Goal: Information Seeking & Learning: Find specific fact

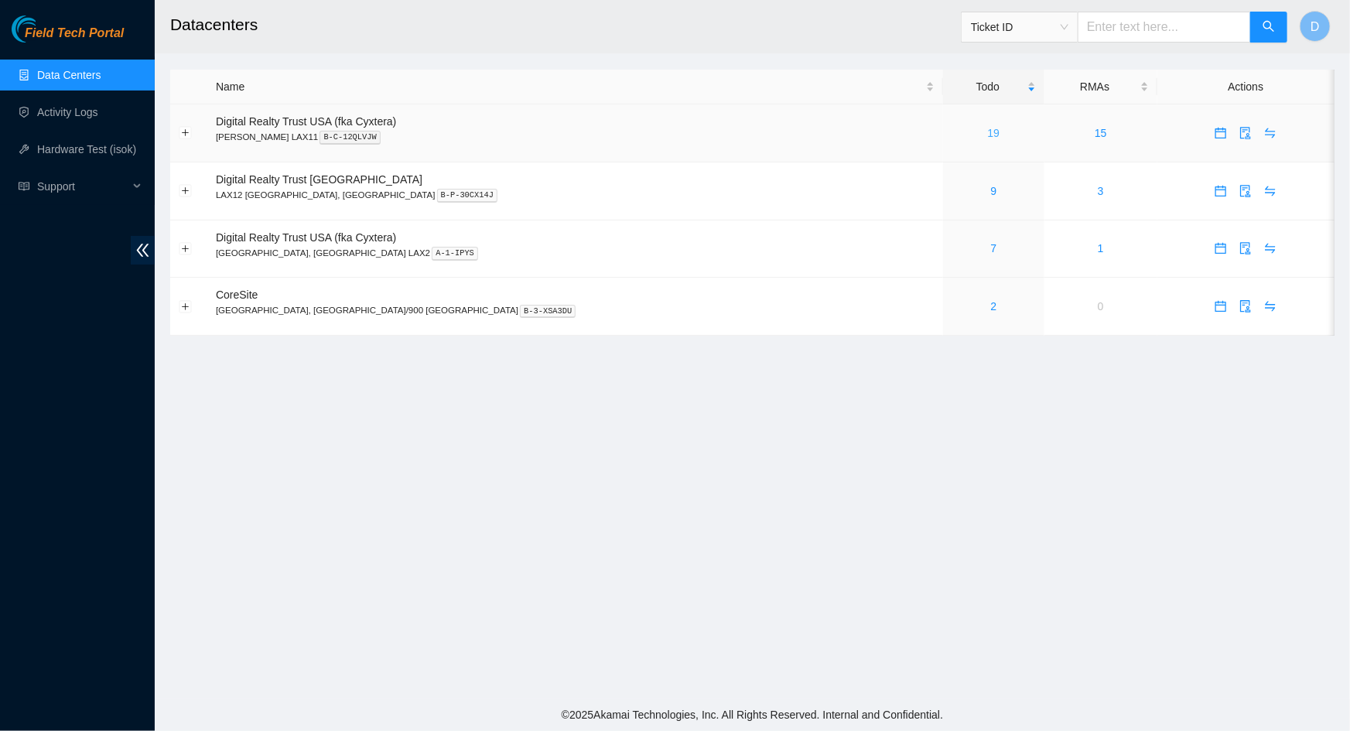
click at [988, 134] on link "19" at bounding box center [994, 133] width 12 height 12
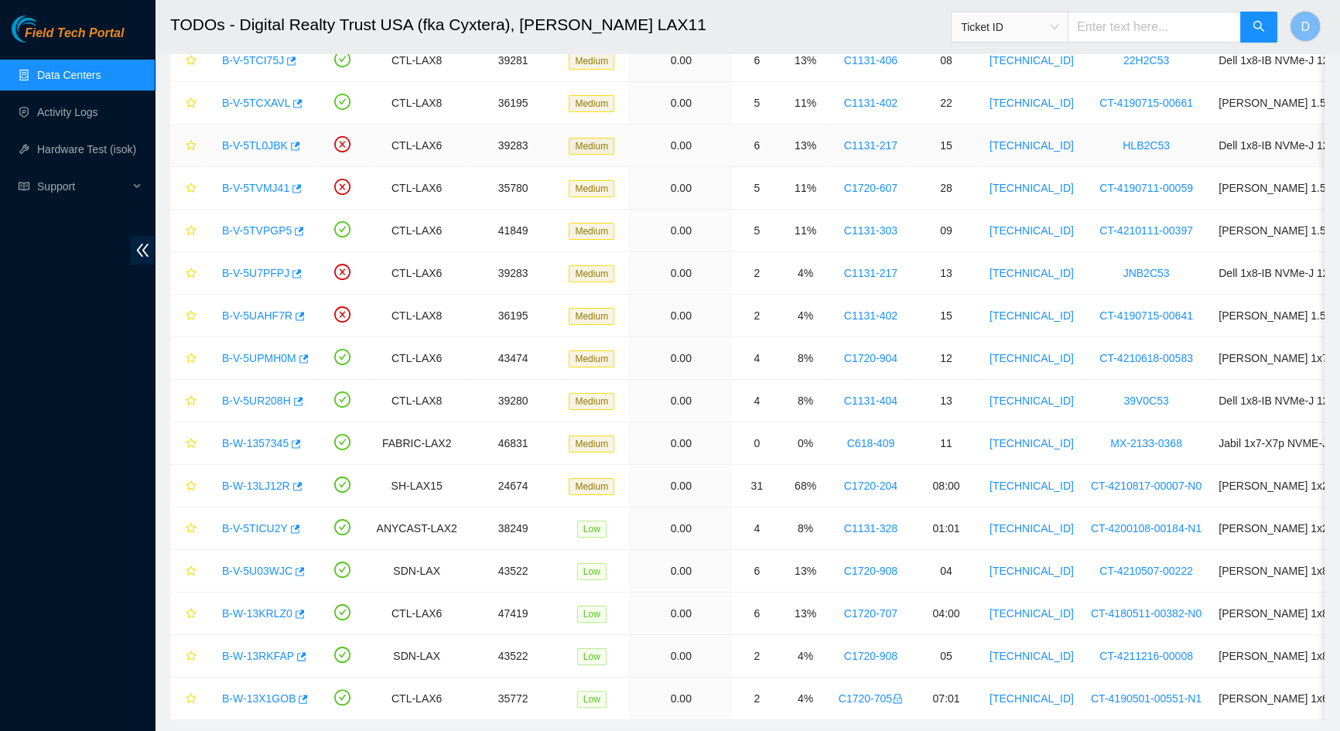
scroll to position [301, 0]
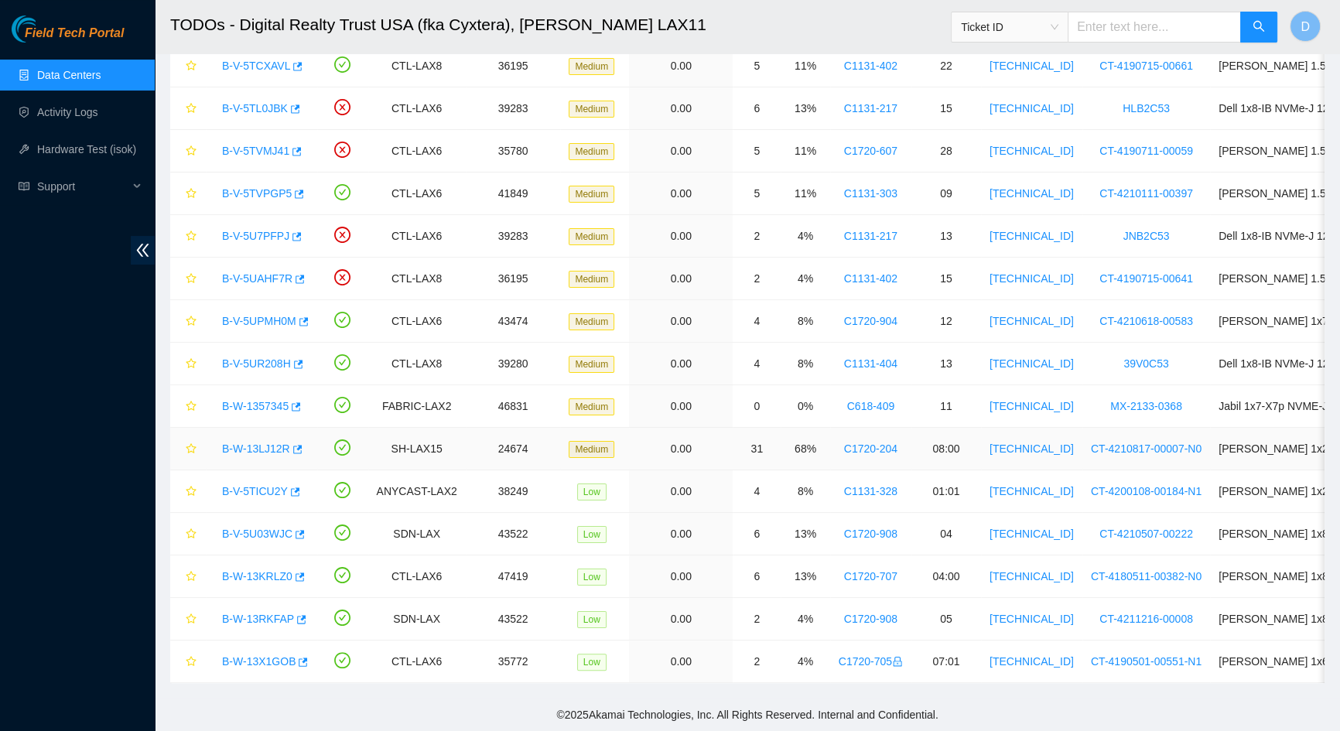
click at [240, 443] on link "B-W-13LJ12R" at bounding box center [256, 449] width 68 height 12
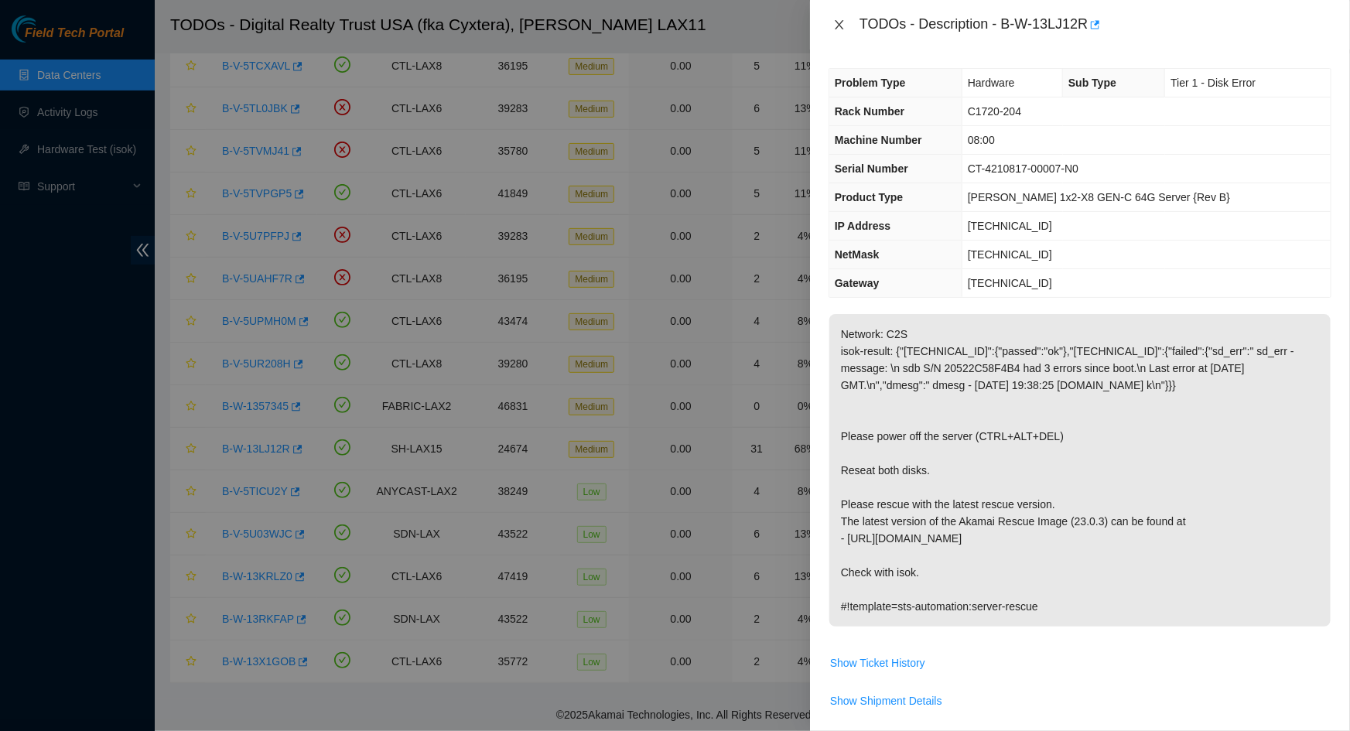
click at [840, 22] on icon "close" at bounding box center [839, 25] width 12 height 12
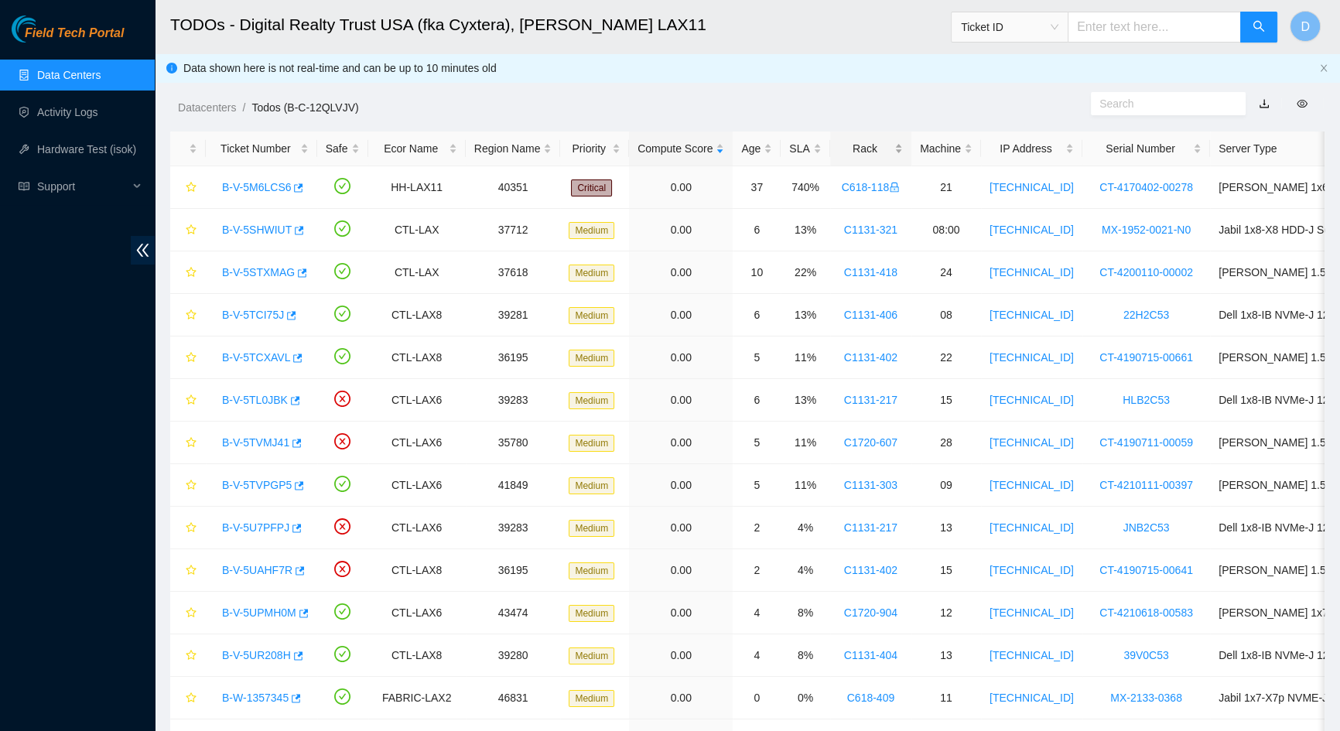
click at [857, 145] on div "Rack" at bounding box center [871, 148] width 64 height 17
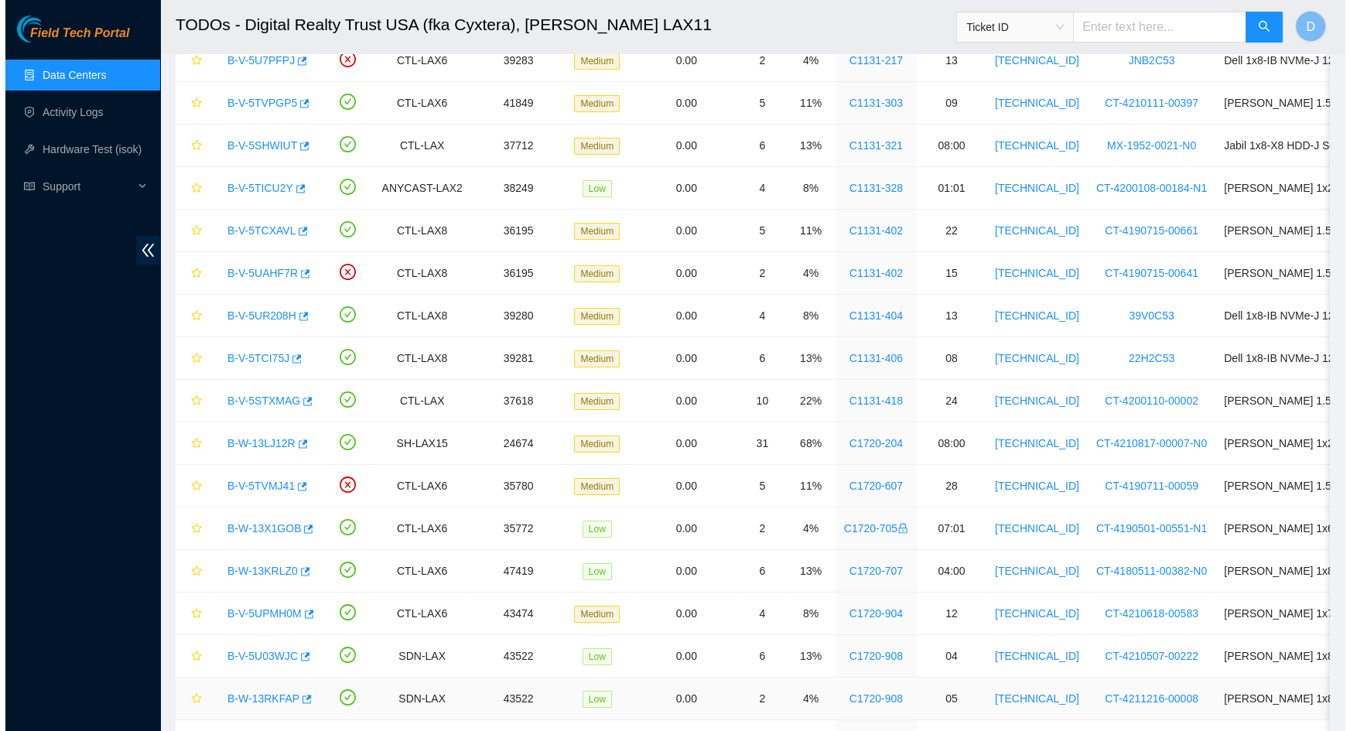
scroll to position [160, 0]
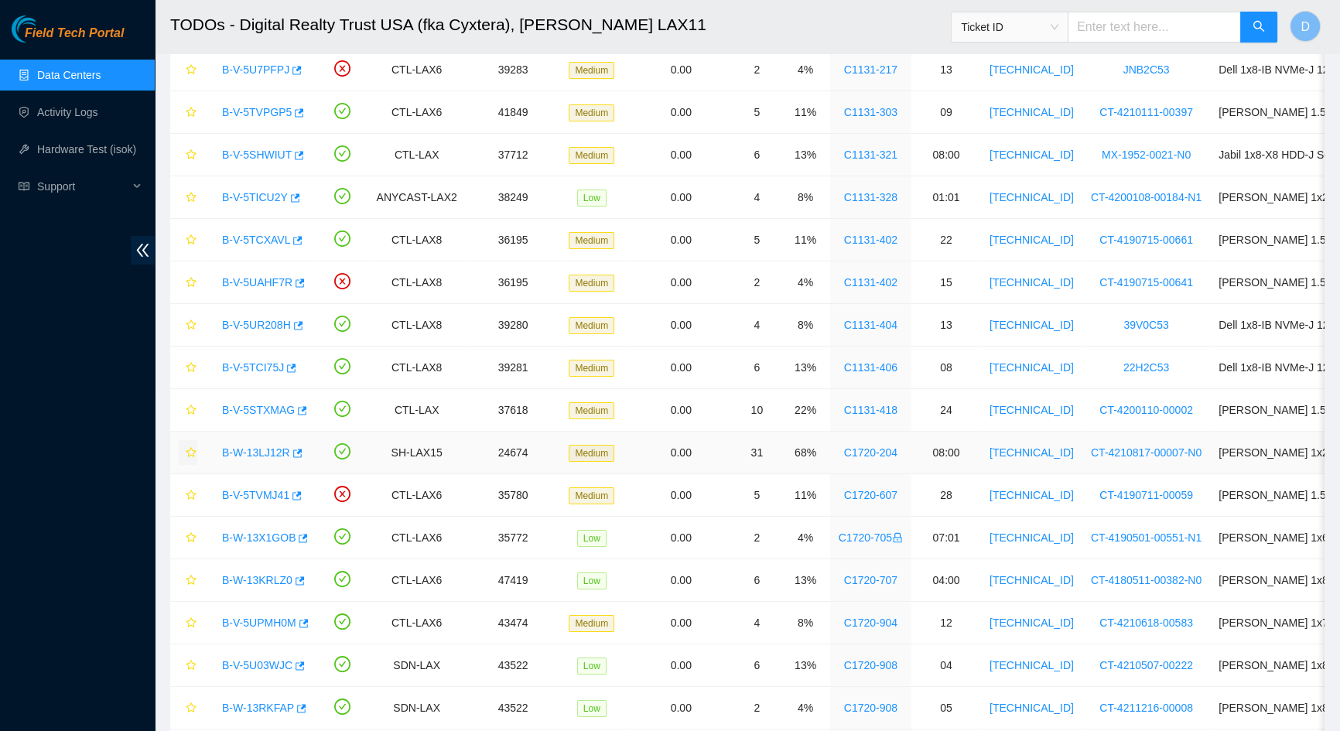
click at [190, 453] on icon "star" at bounding box center [191, 452] width 11 height 11
click at [190, 494] on icon "star" at bounding box center [191, 495] width 11 height 11
click at [240, 493] on link "B-V-5TVMJ41" at bounding box center [255, 495] width 67 height 12
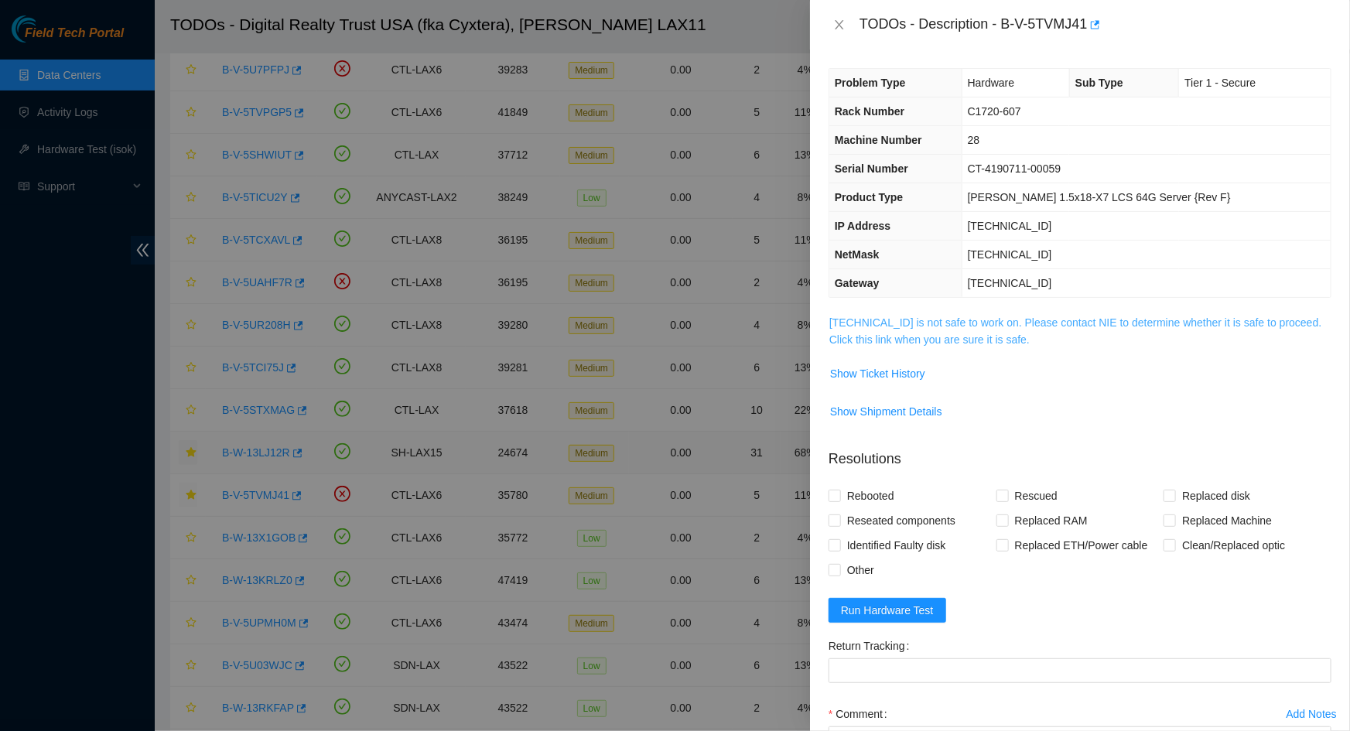
click at [951, 337] on link "[TECHNICAL_ID] is not safe to work on. Please contact NIE to determine whether …" at bounding box center [1076, 331] width 493 height 29
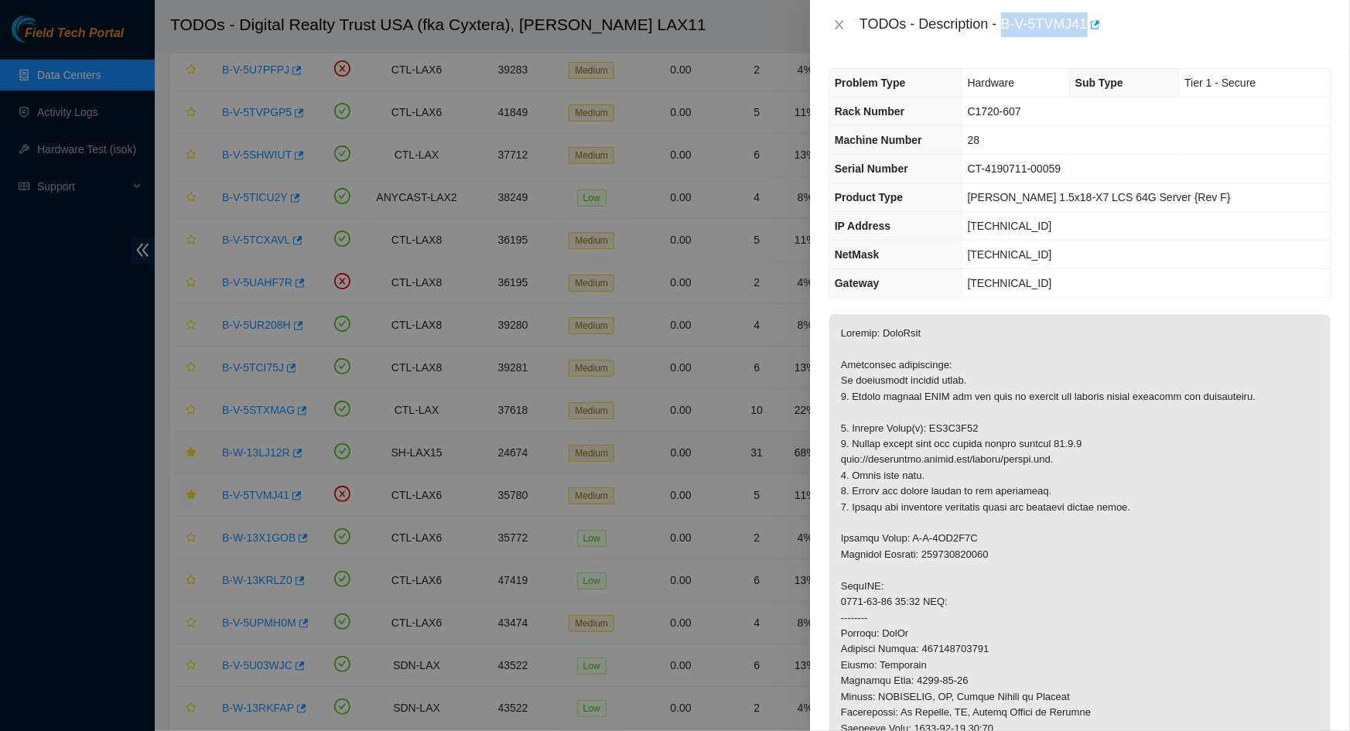
drag, startPoint x: 1003, startPoint y: 23, endPoint x: 1088, endPoint y: 30, distance: 85.4
click at [1088, 30] on div "TODOs - Description - B-V-5TVMJ41" at bounding box center [1096, 24] width 472 height 25
copy div "B-V-5TVMJ41"
click at [843, 28] on icon "close" at bounding box center [839, 25] width 12 height 12
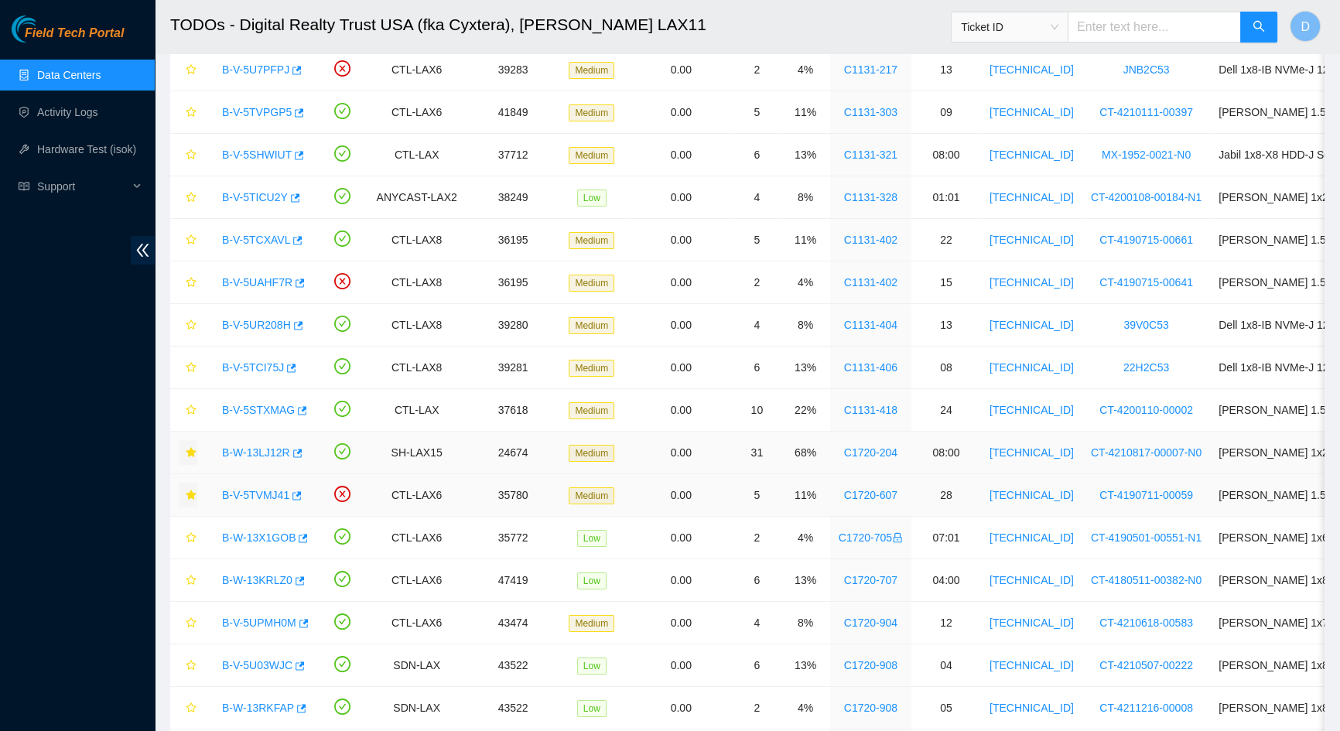
click at [233, 493] on link "B-V-5TVMJ41" at bounding box center [255, 495] width 67 height 12
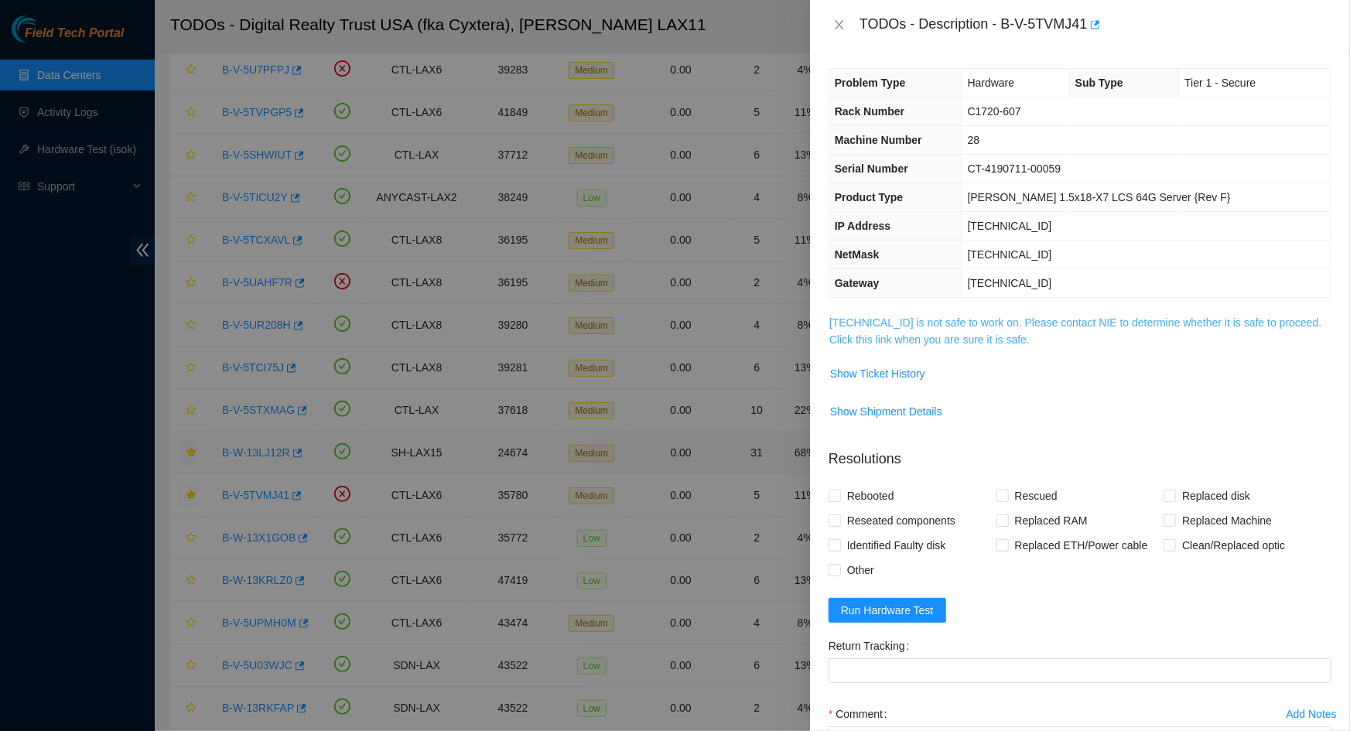
click at [1014, 325] on link "[TECHNICAL_ID] is not safe to work on. Please contact NIE to determine whether …" at bounding box center [1076, 331] width 493 height 29
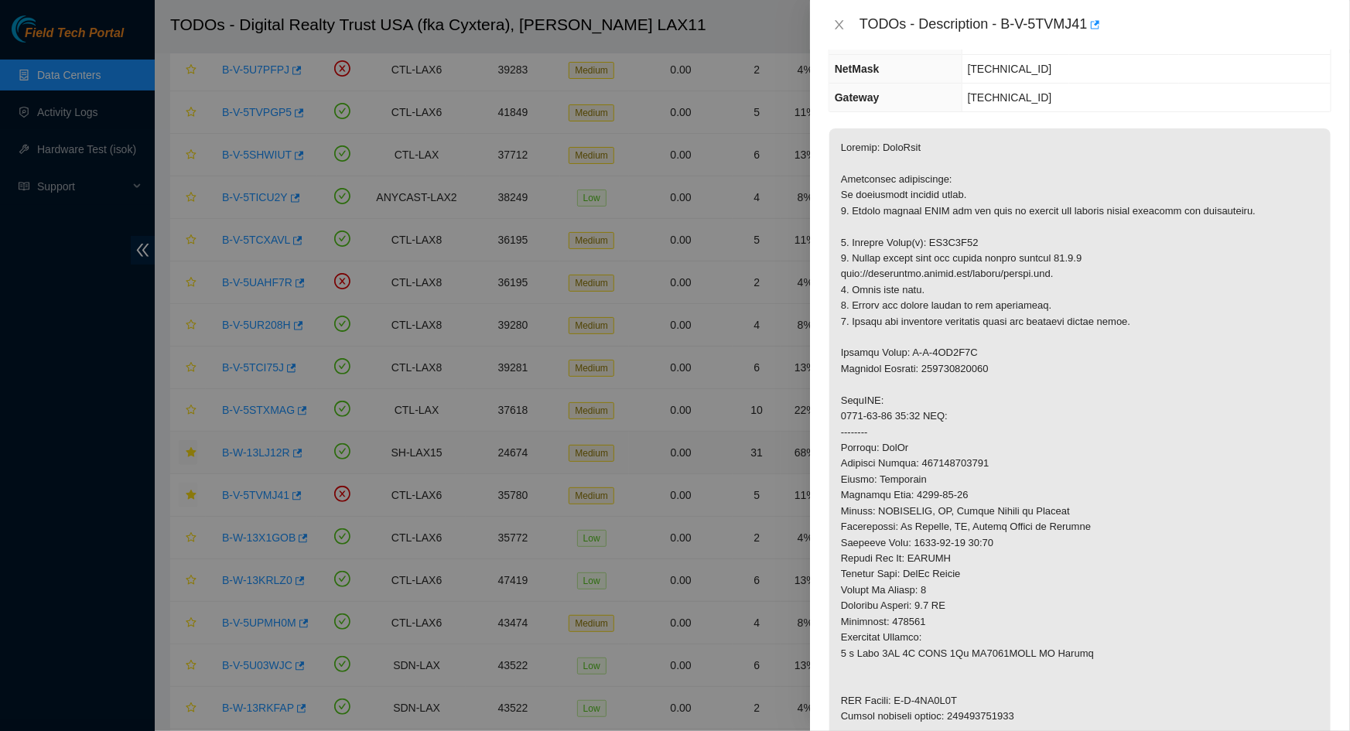
scroll to position [210, 0]
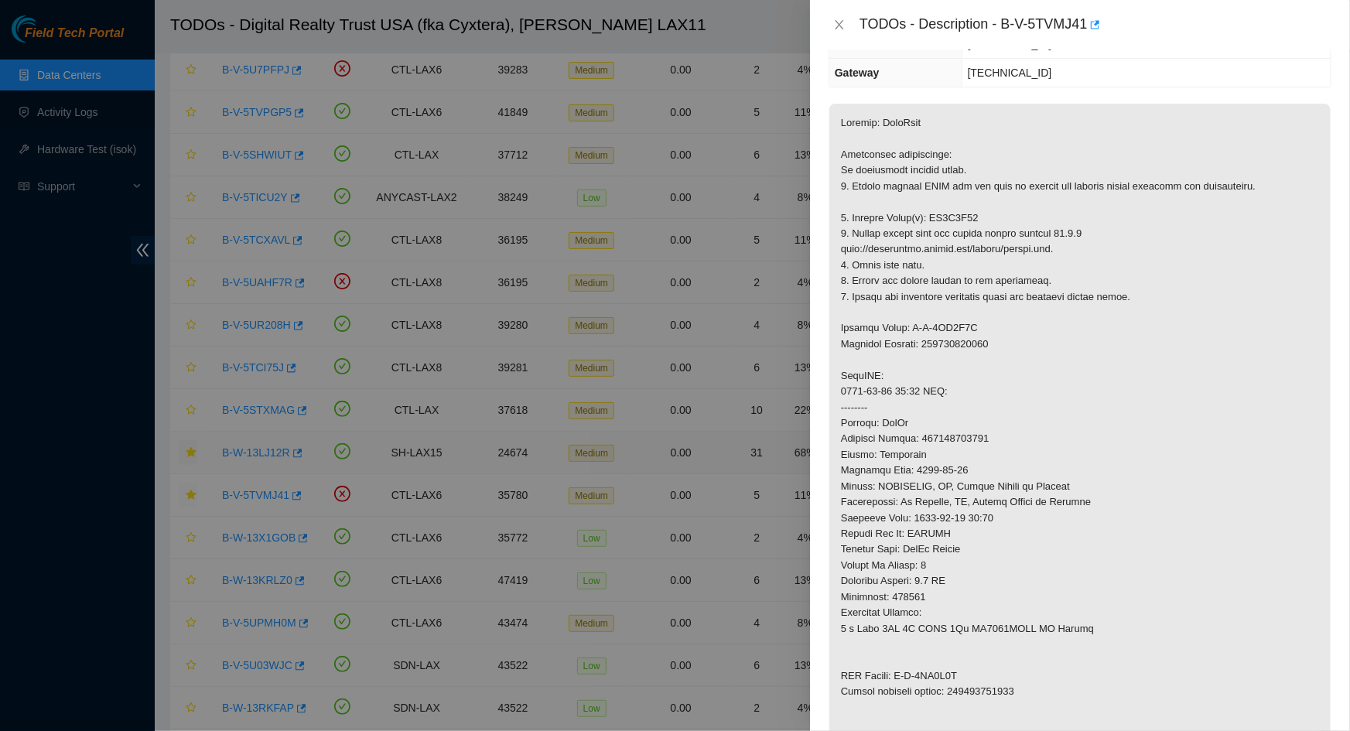
click at [977, 296] on p at bounding box center [1080, 439] width 501 height 671
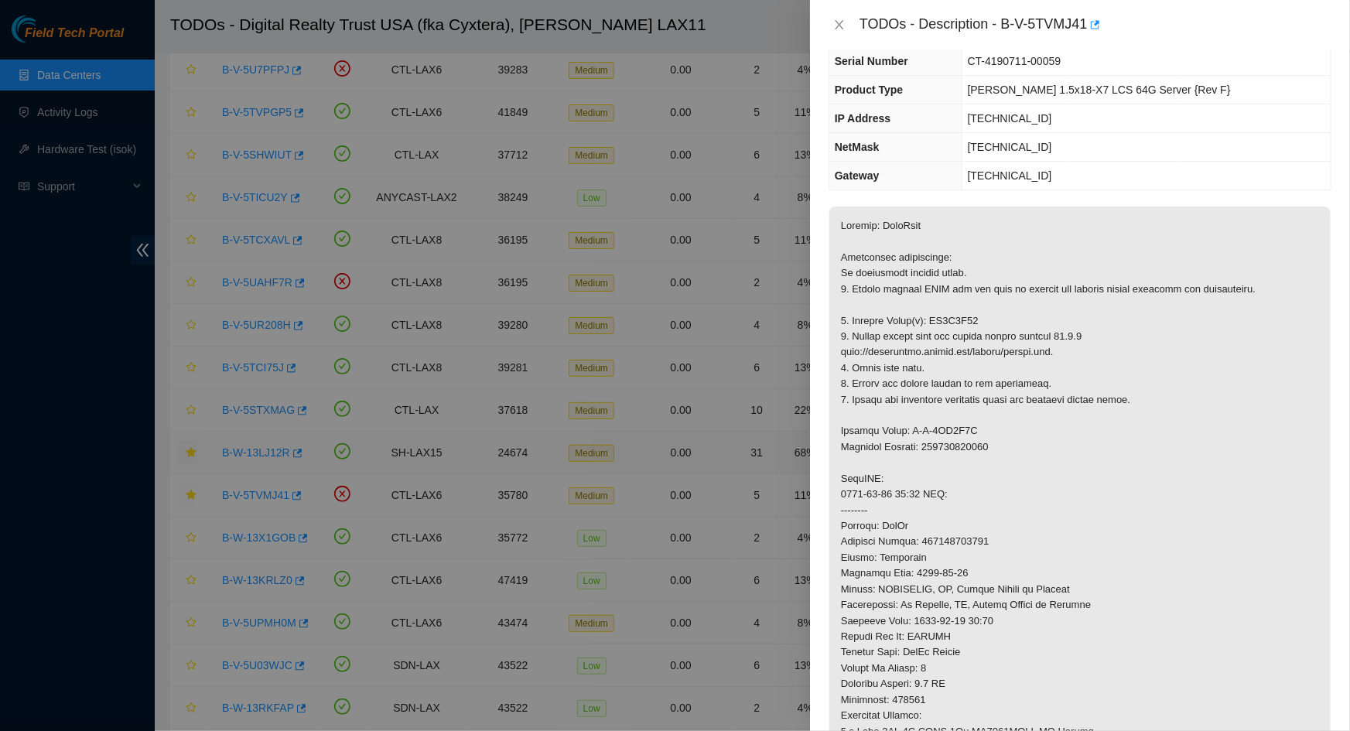
scroll to position [0, 0]
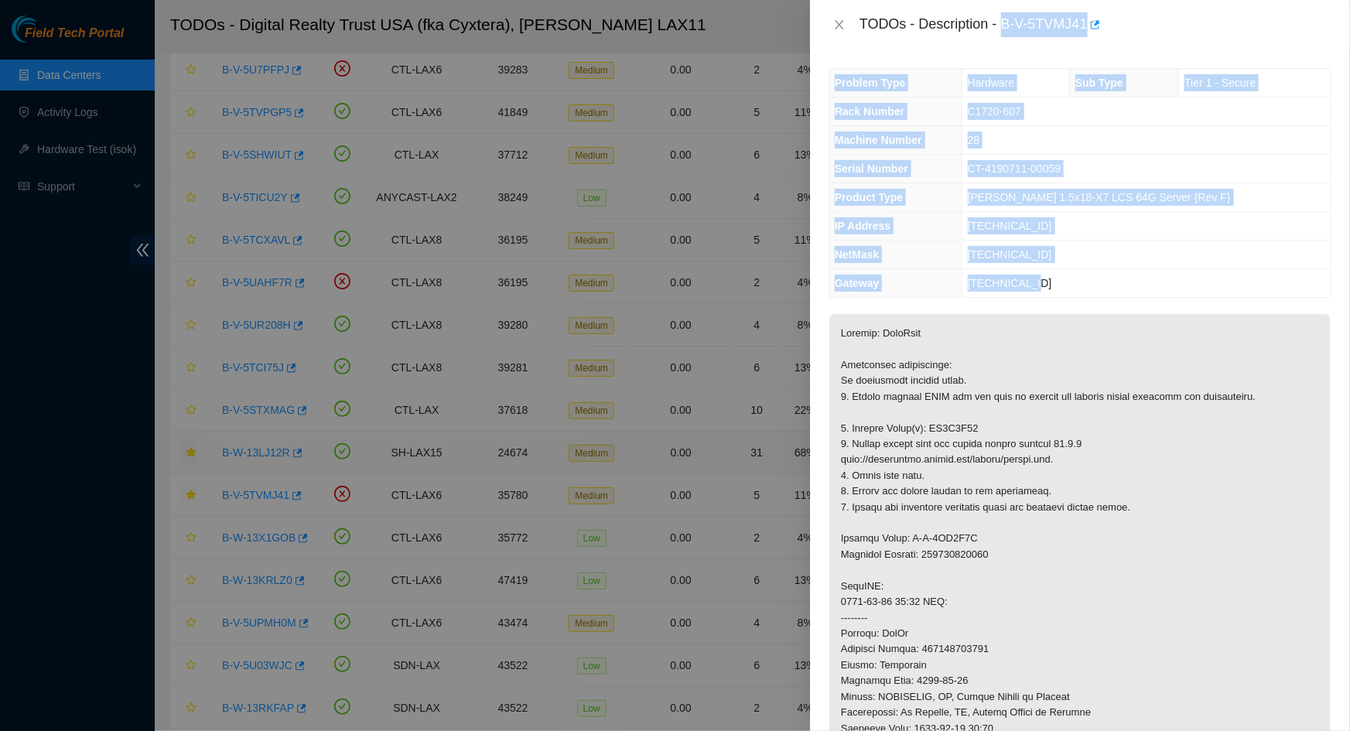
drag, startPoint x: 1004, startPoint y: 26, endPoint x: 1091, endPoint y: 287, distance: 275.8
click at [1091, 287] on div "TODOs - Description - B-V-5TVMJ41 Problem Type Hardware Sub Type Tier 1 - Secur…" at bounding box center [1080, 365] width 540 height 731
copy div "B-V-5TVMJ41 Problem Type Hardware Sub Type Tier 1 - Secure Rack Number C1720-60…"
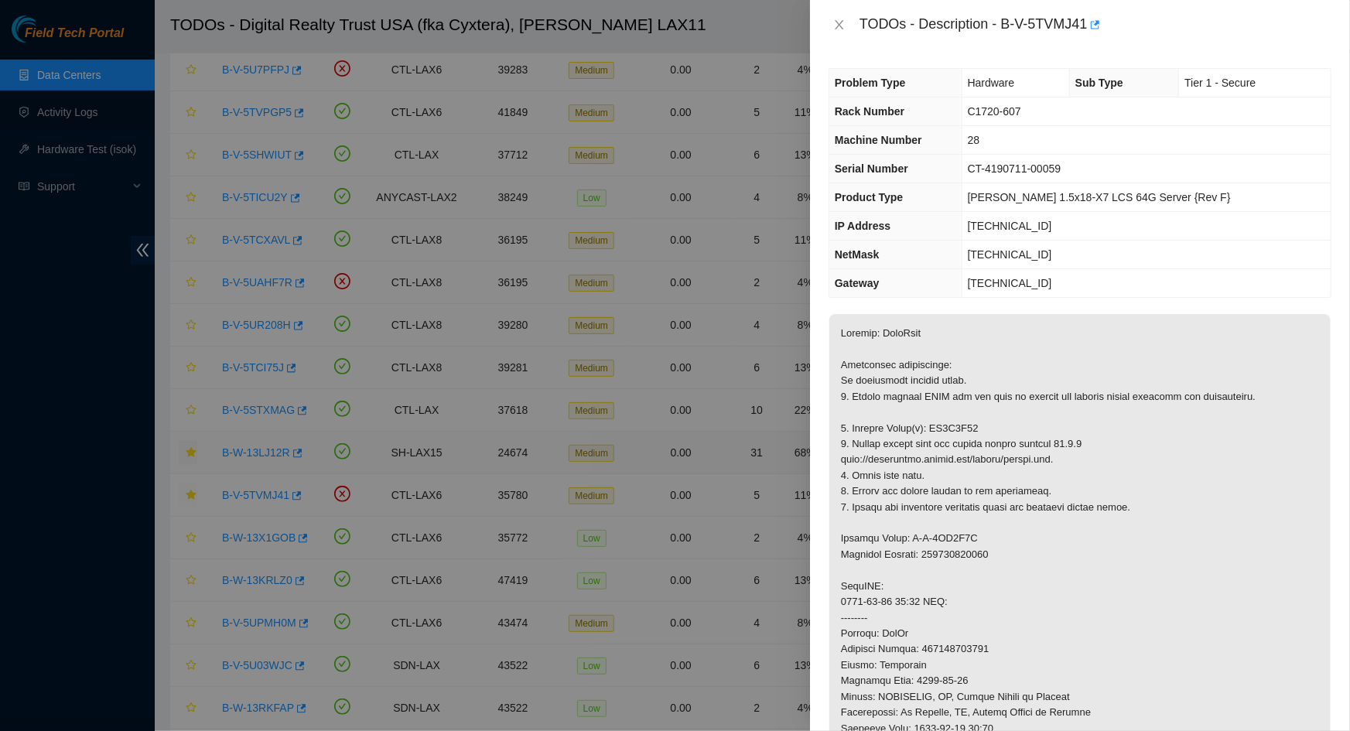
click at [946, 429] on p at bounding box center [1080, 649] width 501 height 671
copy p "ZC1A9P62"
click at [1076, 518] on p at bounding box center [1080, 649] width 501 height 671
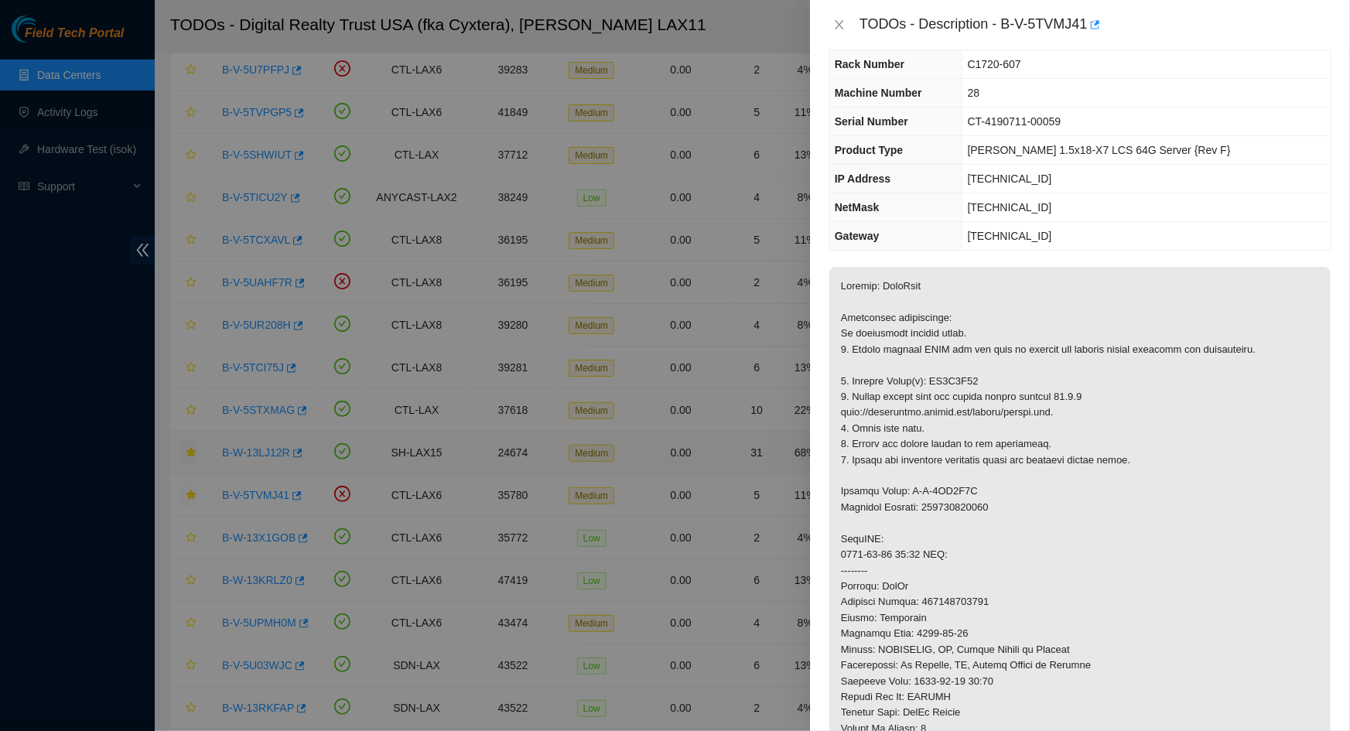
scroll to position [140, 0]
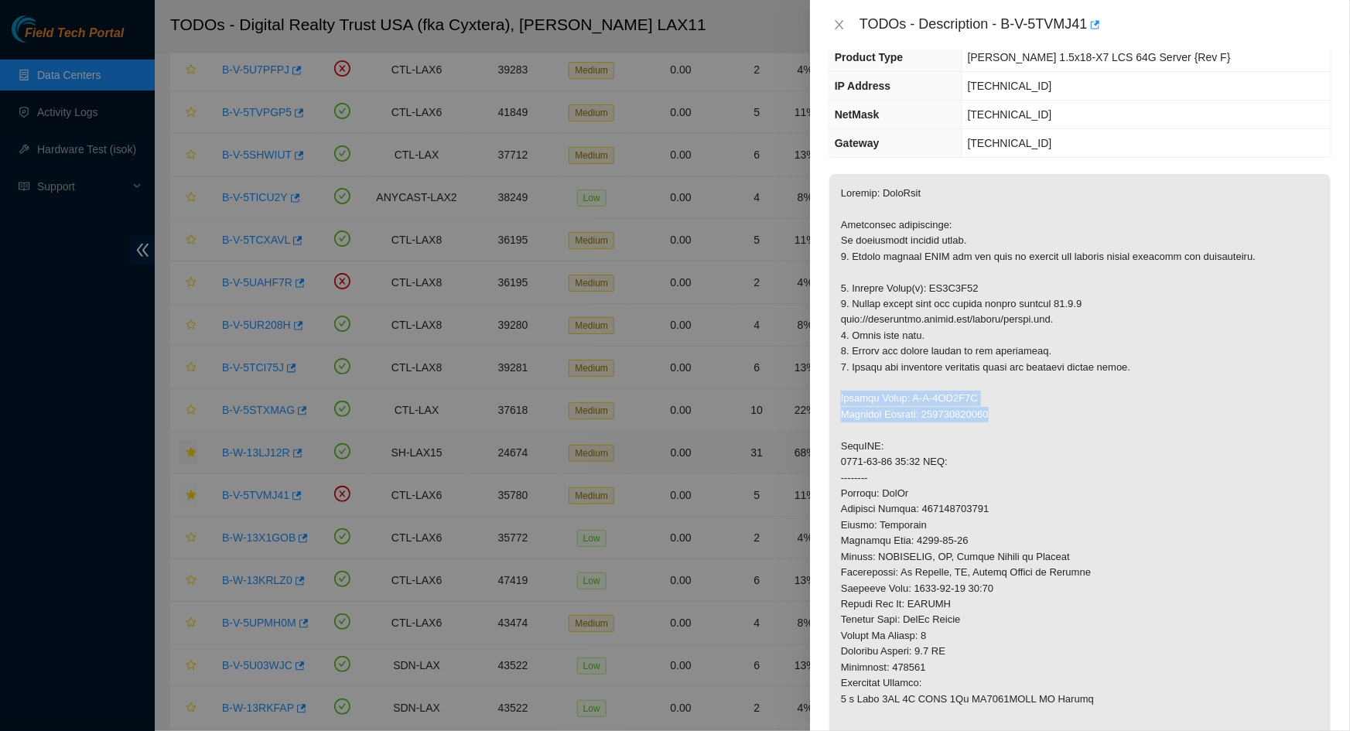
drag, startPoint x: 1006, startPoint y: 412, endPoint x: 838, endPoint y: 403, distance: 168.2
click at [838, 403] on p at bounding box center [1080, 509] width 501 height 671
copy p "Service Order: B-V-5TW7M8N Tracking Numbers: 463470043830"
click at [1145, 501] on p at bounding box center [1080, 509] width 501 height 671
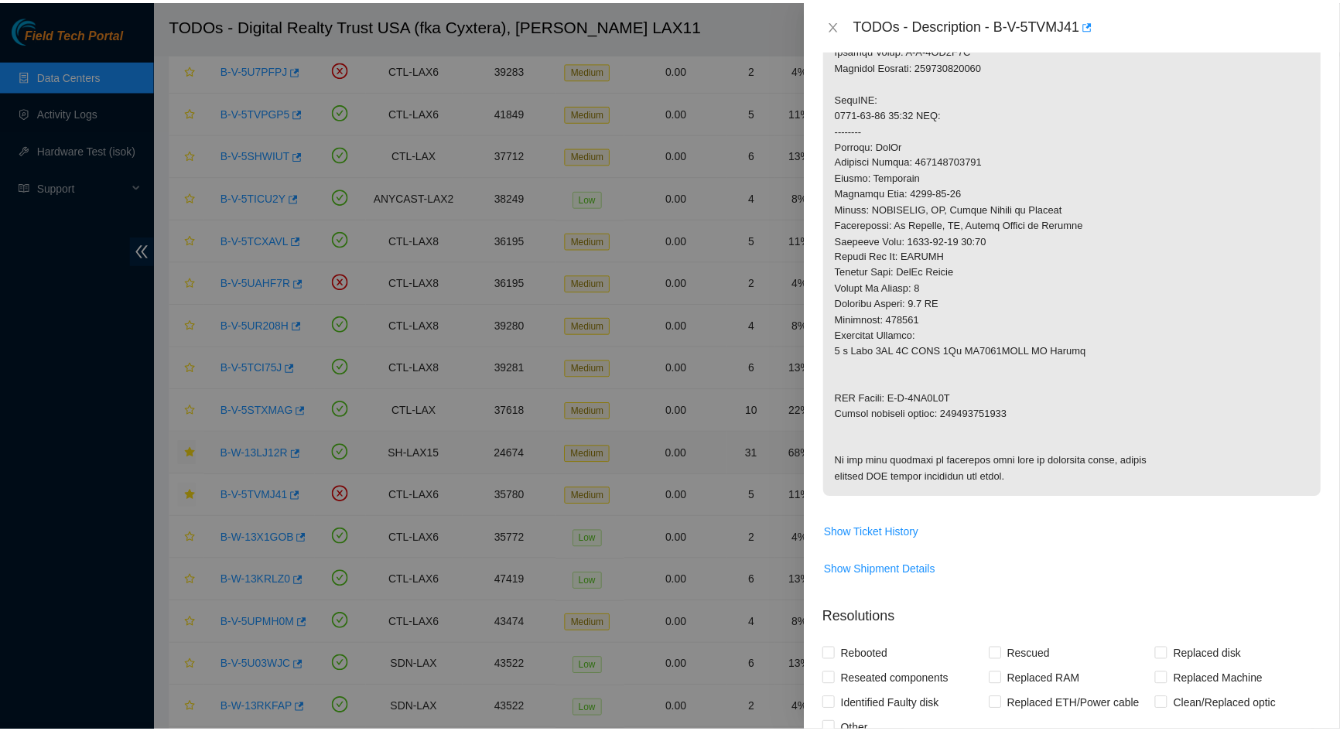
scroll to position [492, 0]
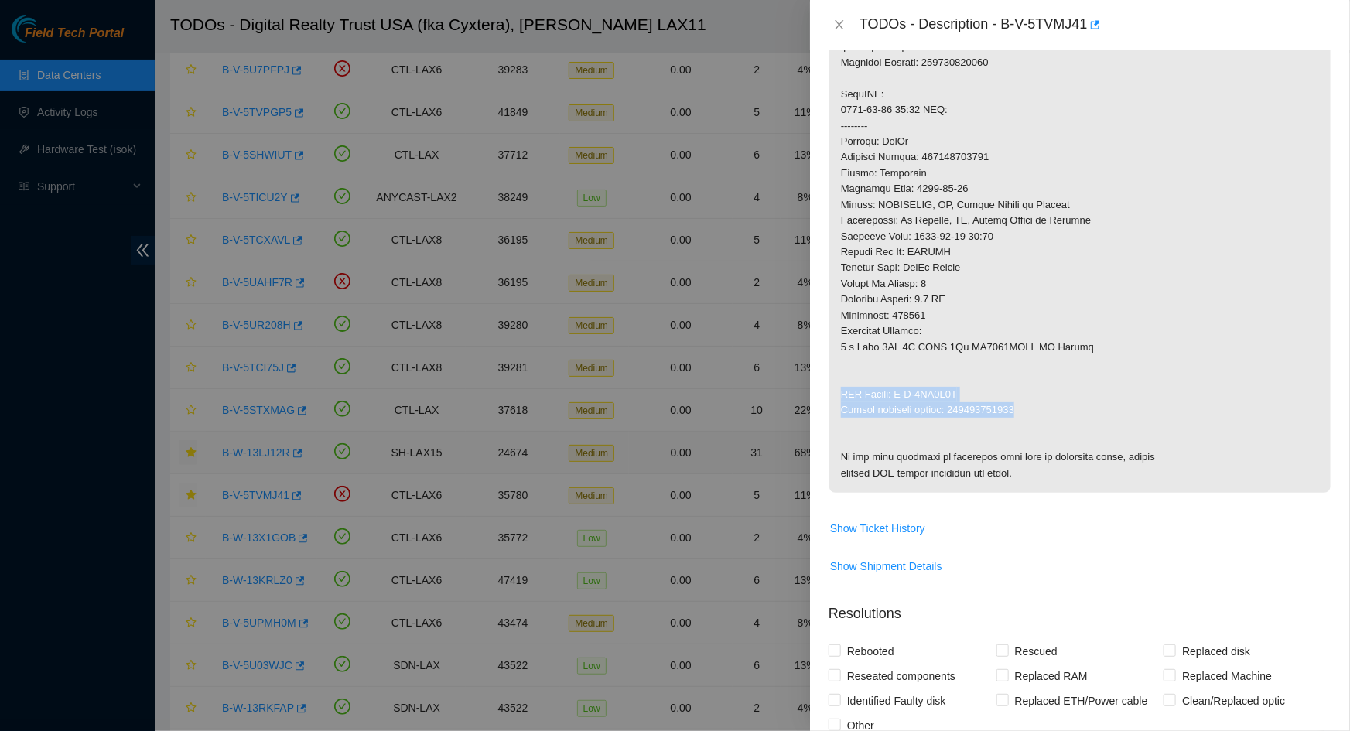
drag, startPoint x: 1021, startPoint y: 409, endPoint x: 843, endPoint y: 397, distance: 178.4
click at [843, 397] on p at bounding box center [1080, 157] width 501 height 671
copy p "RMA Return: B-V-5TW7M8W Return tracking number: 463470043841"
click at [904, 94] on p at bounding box center [1080, 157] width 501 height 671
drag, startPoint x: 837, startPoint y: 22, endPoint x: 820, endPoint y: 33, distance: 19.8
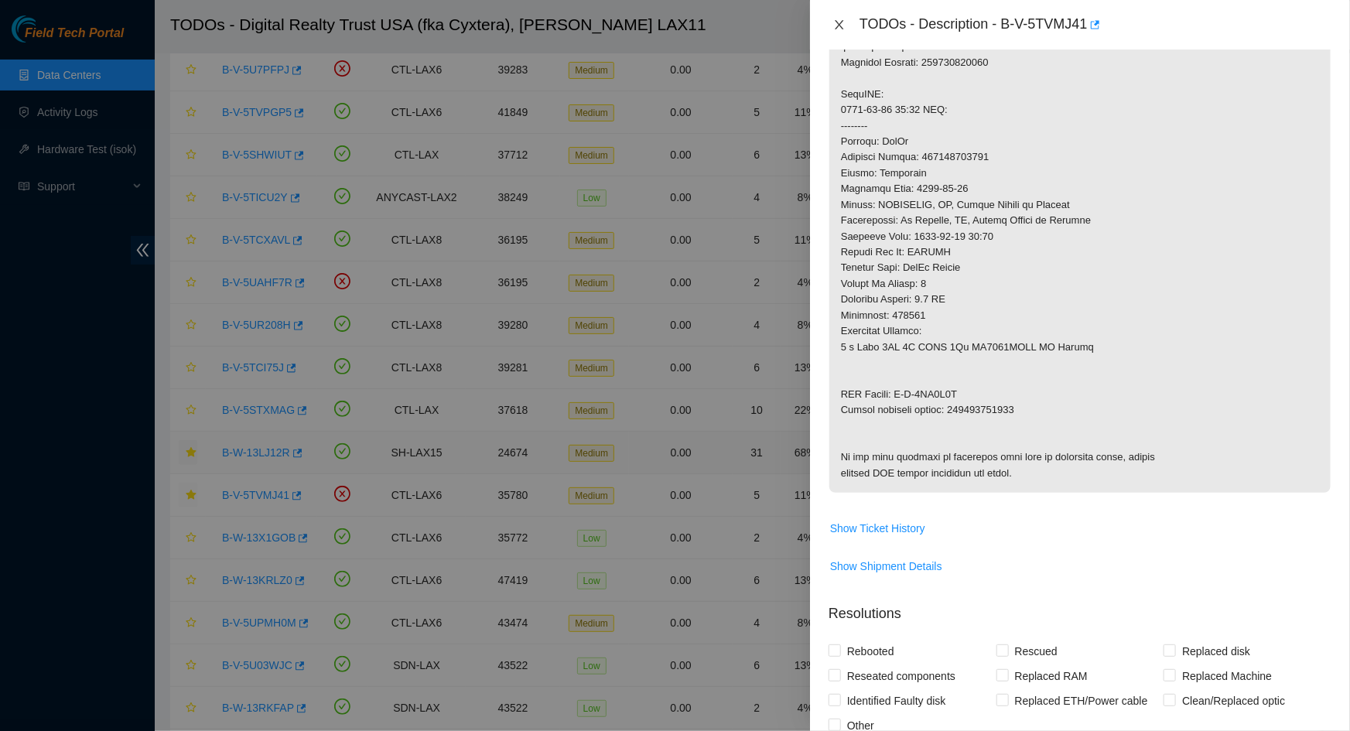
click at [837, 22] on icon "close" at bounding box center [839, 24] width 9 height 9
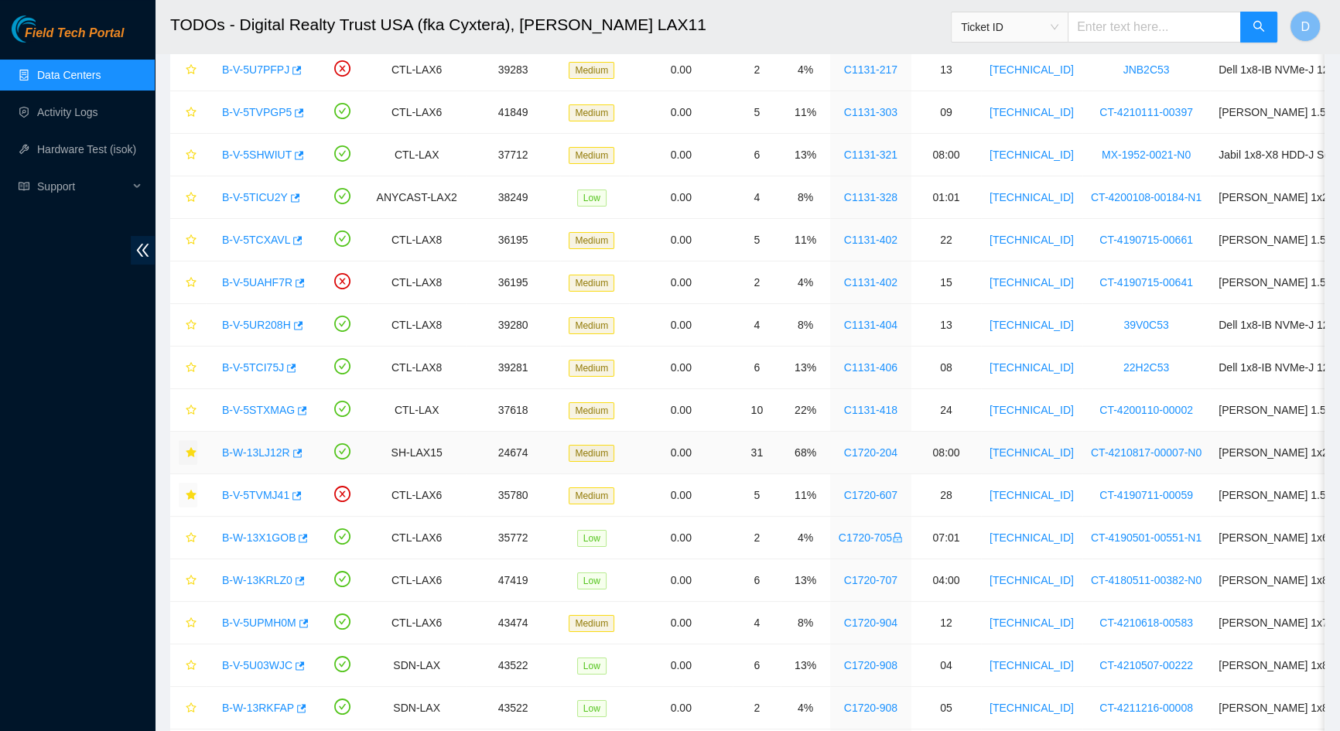
click at [260, 447] on link "B-W-13LJ12R" at bounding box center [256, 453] width 68 height 12
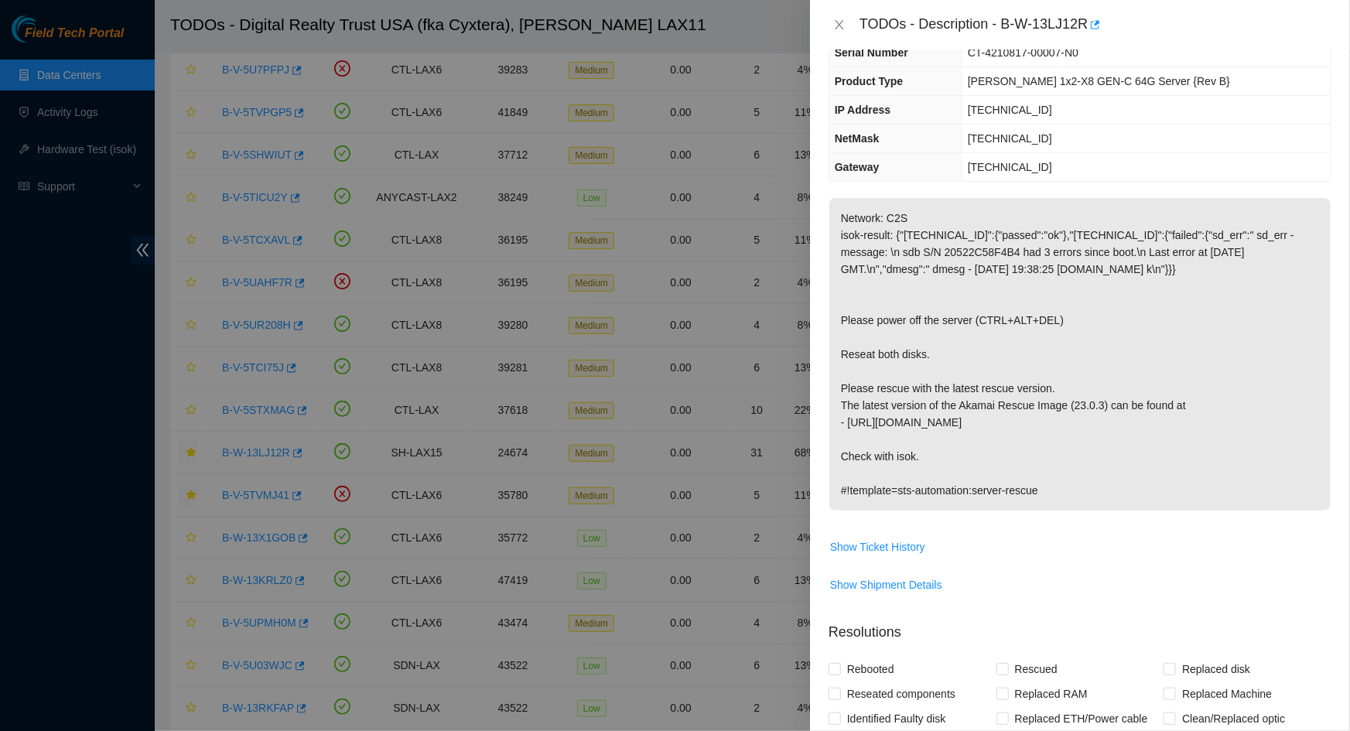
scroll to position [82, 0]
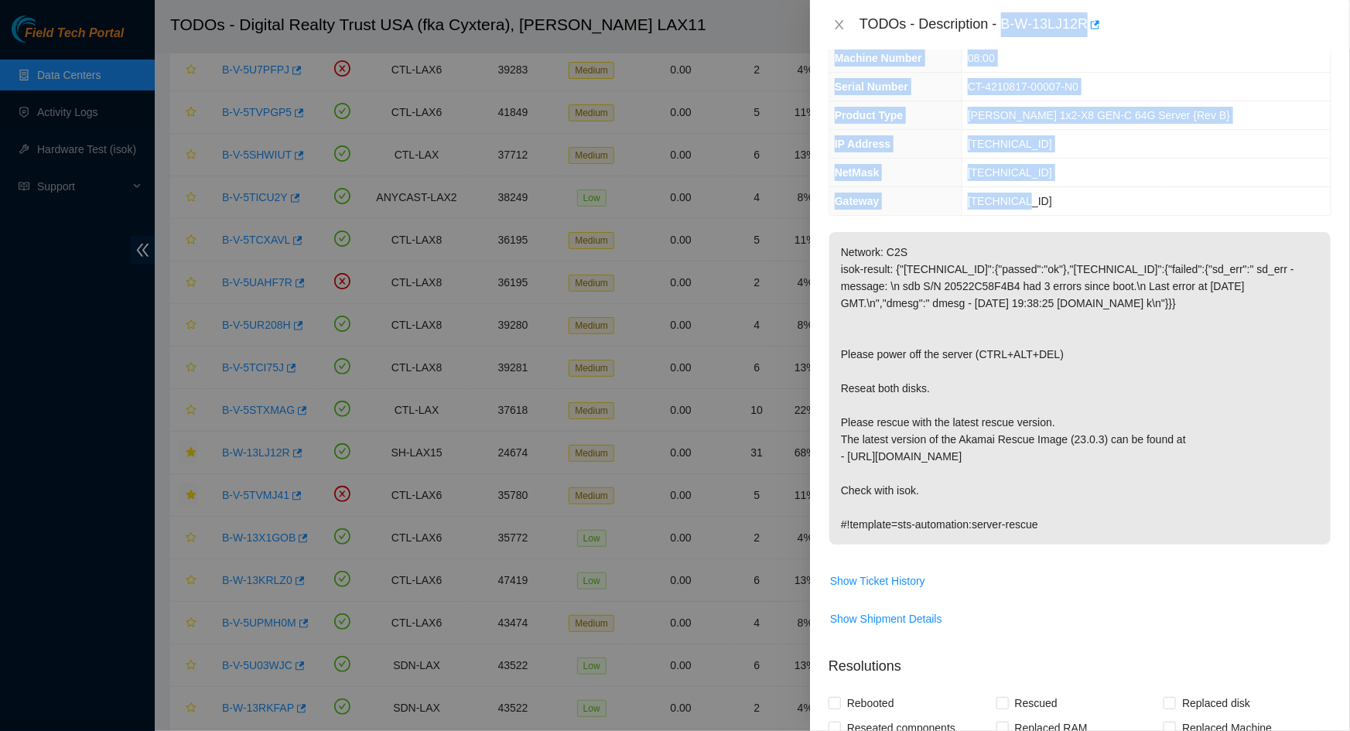
drag, startPoint x: 1004, startPoint y: 26, endPoint x: 1049, endPoint y: 200, distance: 179.6
click at [1049, 200] on div "TODOs - Description - B-W-13LJ12R Problem Type Hardware Sub Type Tier 1 - Disk …" at bounding box center [1080, 365] width 540 height 731
copy div "B-W-13LJ12R Problem Type Hardware Sub Type Tier 1 - Disk Error Rack Number C172…"
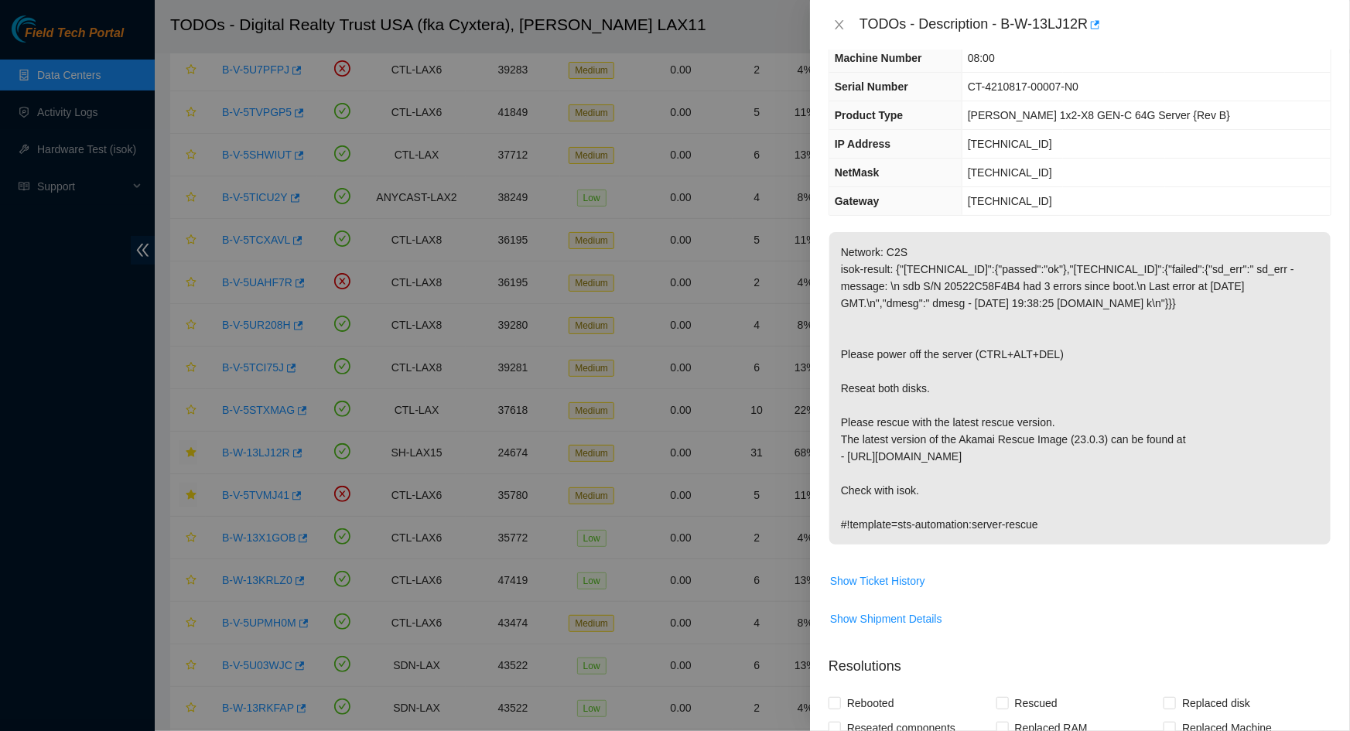
drag, startPoint x: 987, startPoint y: 325, endPoint x: 986, endPoint y: 363, distance: 37.9
click at [988, 325] on p "Network: C2S isok-result: {"[TECHNICAL_ID]":{"passed":"ok"},"[TECHNICAL_ID]":{"…" at bounding box center [1080, 388] width 501 height 313
drag, startPoint x: 1077, startPoint y: 457, endPoint x: 818, endPoint y: 355, distance: 278.4
click at [818, 355] on div "Problem Type Hardware Sub Type Tier 1 - Disk Error Rack Number C1720-204 Machin…" at bounding box center [1080, 391] width 540 height 682
click at [902, 354] on p "Network: C2S isok-result: {"[TECHNICAL_ID]":{"passed":"ok"},"[TECHNICAL_ID]":{"…" at bounding box center [1080, 388] width 501 height 313
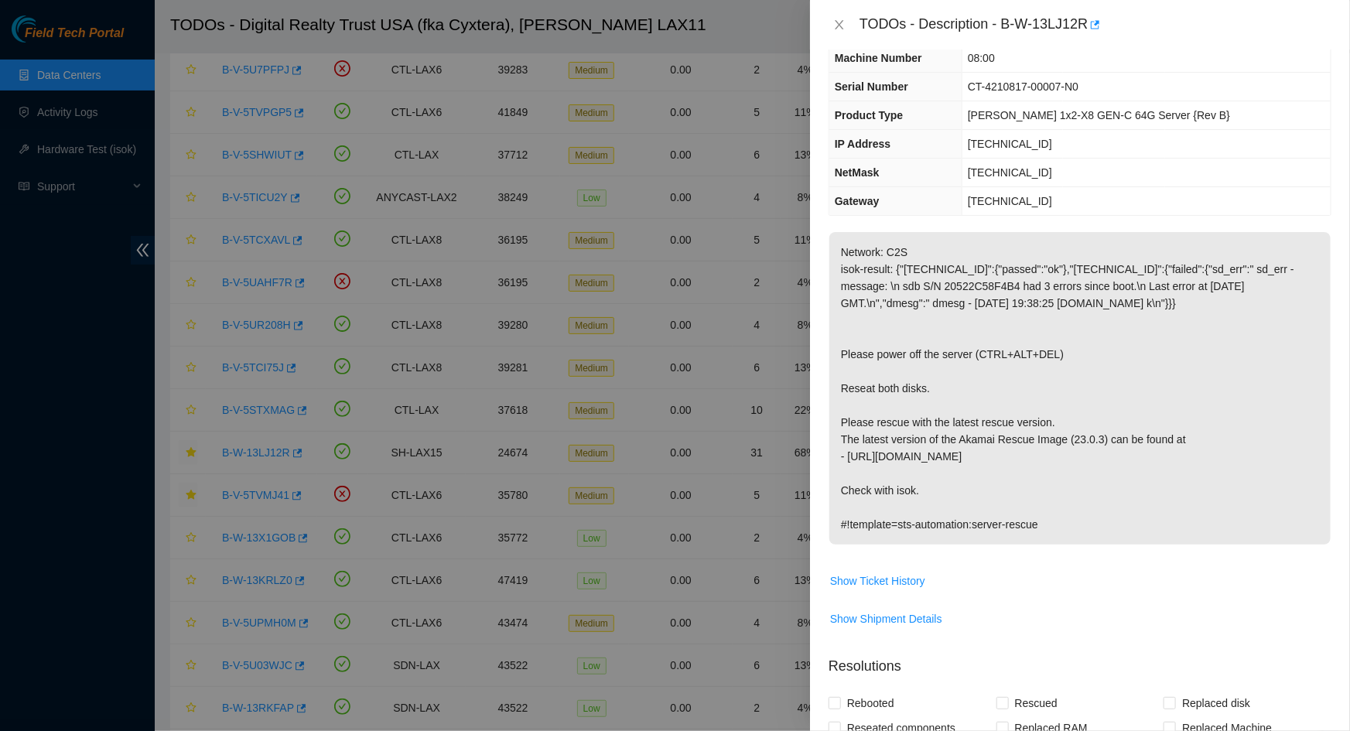
drag, startPoint x: 1083, startPoint y: 457, endPoint x: 843, endPoint y: 356, distance: 260.1
click at [843, 356] on p "Network: C2S isok-result: {"[TECHNICAL_ID]":{"passed":"ok"},"[TECHNICAL_ID]":{"…" at bounding box center [1080, 388] width 501 height 313
copy p "Please power off the server (CTRL+ALT+DEL) Reseat both disks. Please rescue wit…"
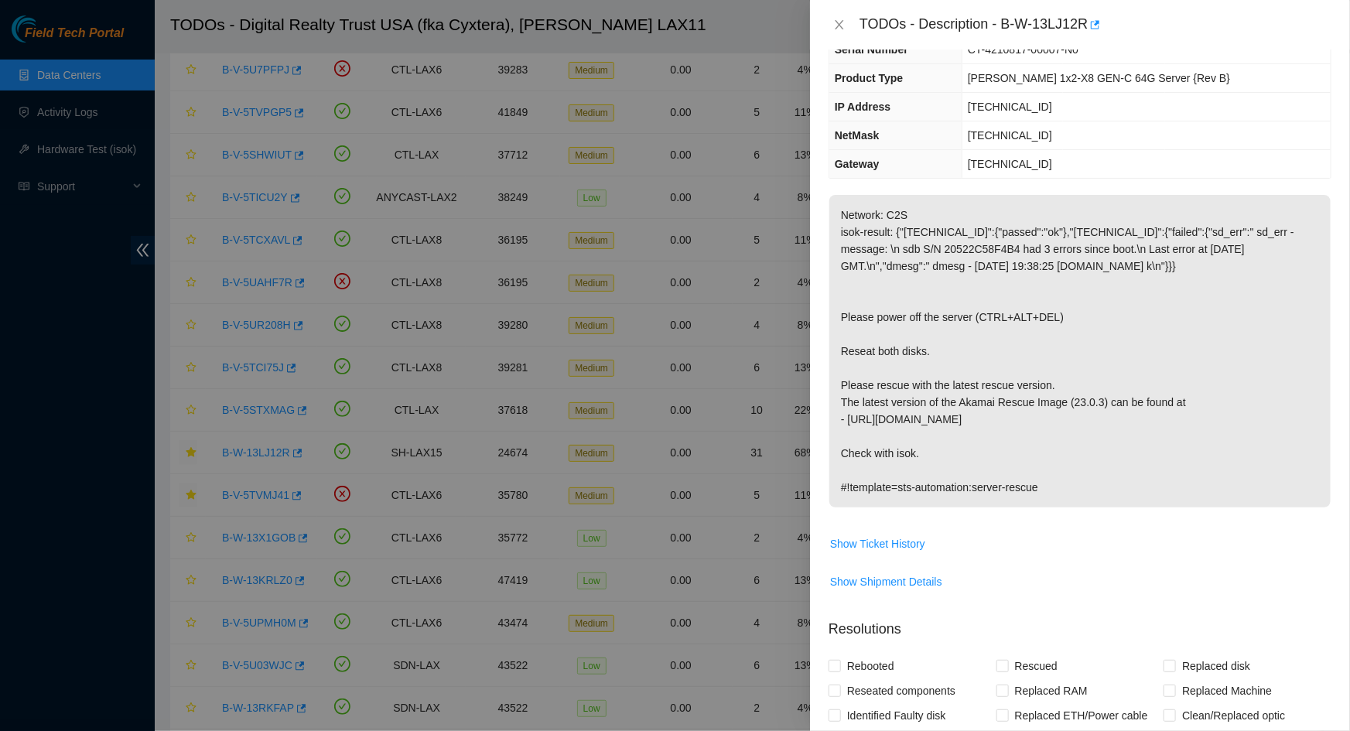
scroll to position [152, 0]
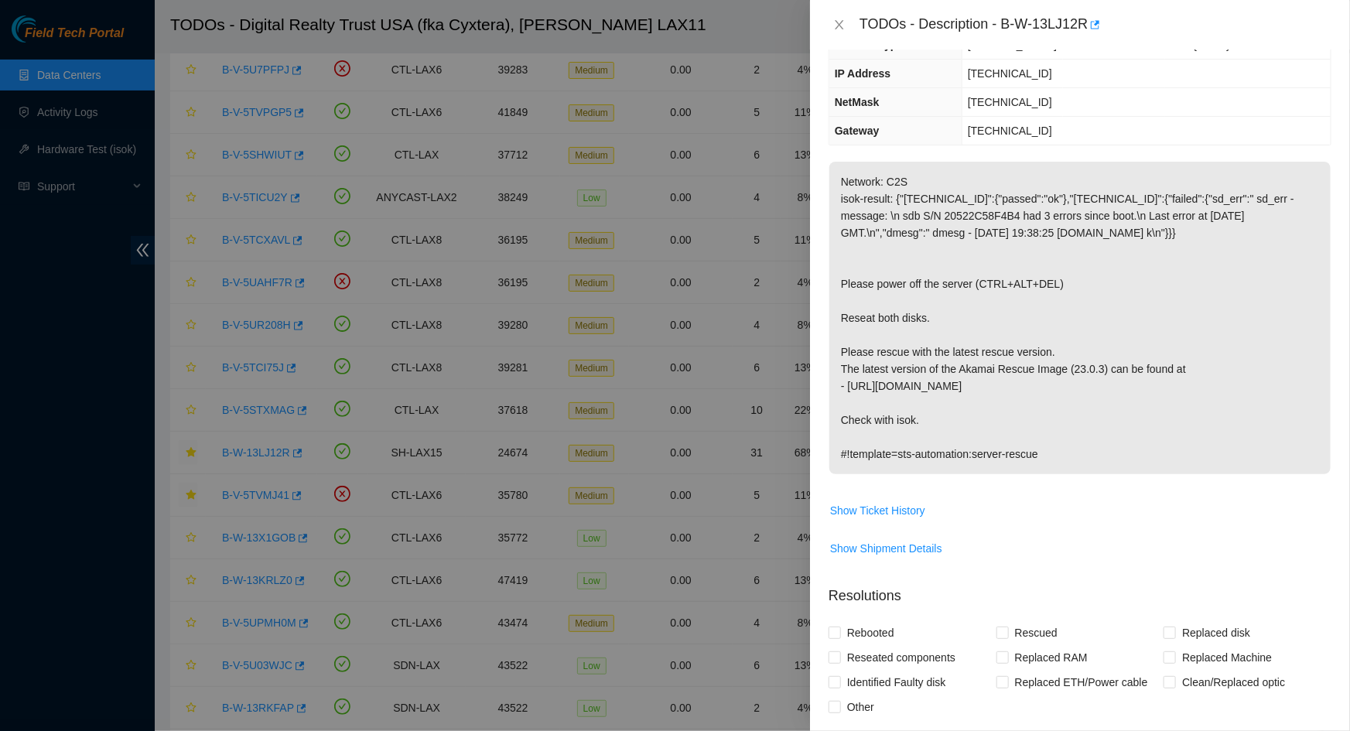
click at [976, 204] on p "Network: C2S isok-result: {"[TECHNICAL_ID]":{"passed":"ok"},"[TECHNICAL_ID]":{"…" at bounding box center [1080, 318] width 501 height 313
